Goal: Check status: Check status

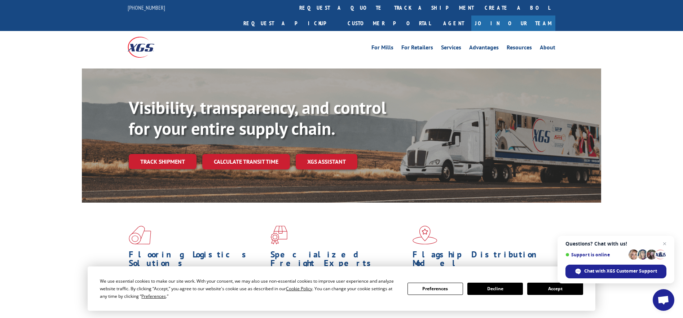
click at [555, 285] on button "Accept" at bounding box center [555, 289] width 56 height 12
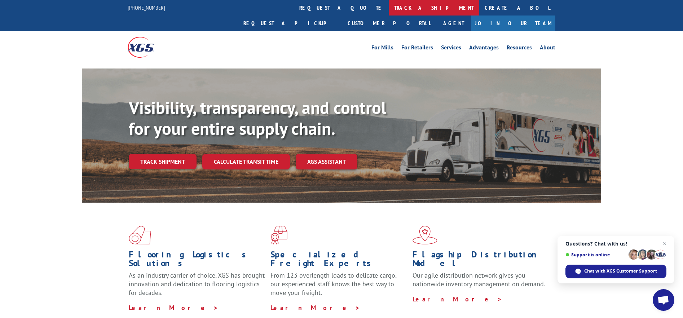
click at [389, 6] on link "track a shipment" at bounding box center [434, 8] width 91 height 16
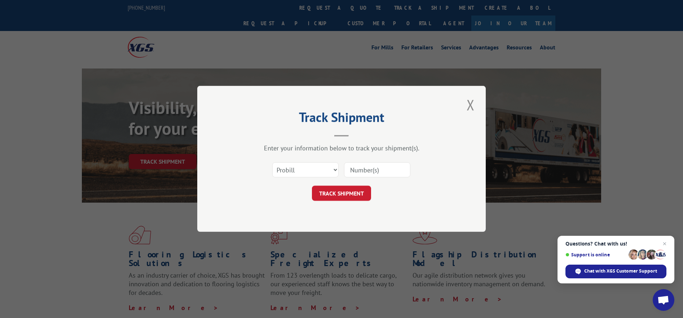
click at [359, 169] on input at bounding box center [377, 170] width 66 height 15
paste input "TM11038288"
type input "TM11038288"
click at [352, 193] on button "TRACK SHIPMENT" at bounding box center [341, 193] width 59 height 15
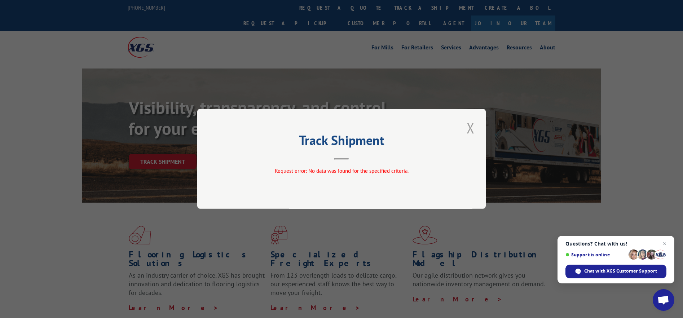
click at [471, 124] on button "Close modal" at bounding box center [471, 128] width 12 height 20
